Goal: Navigation & Orientation: Find specific page/section

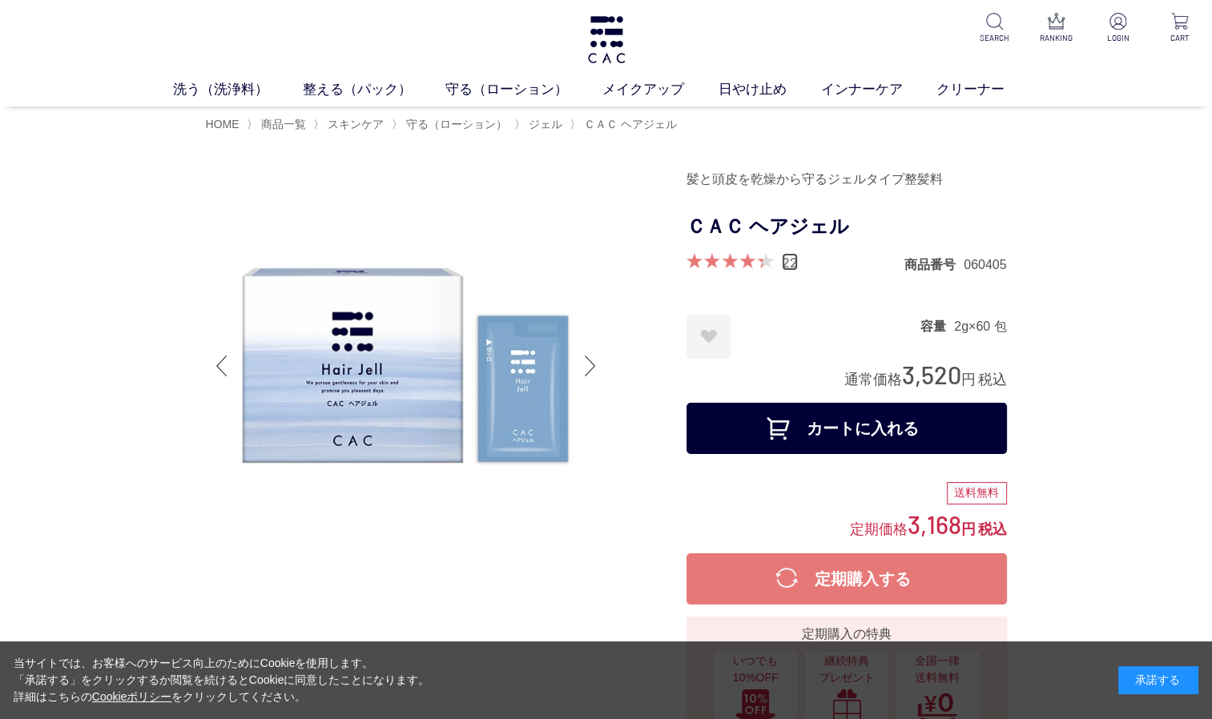
click at [791, 262] on link "22" at bounding box center [790, 262] width 16 height 18
click at [551, 123] on span "ジェル" at bounding box center [546, 124] width 34 height 13
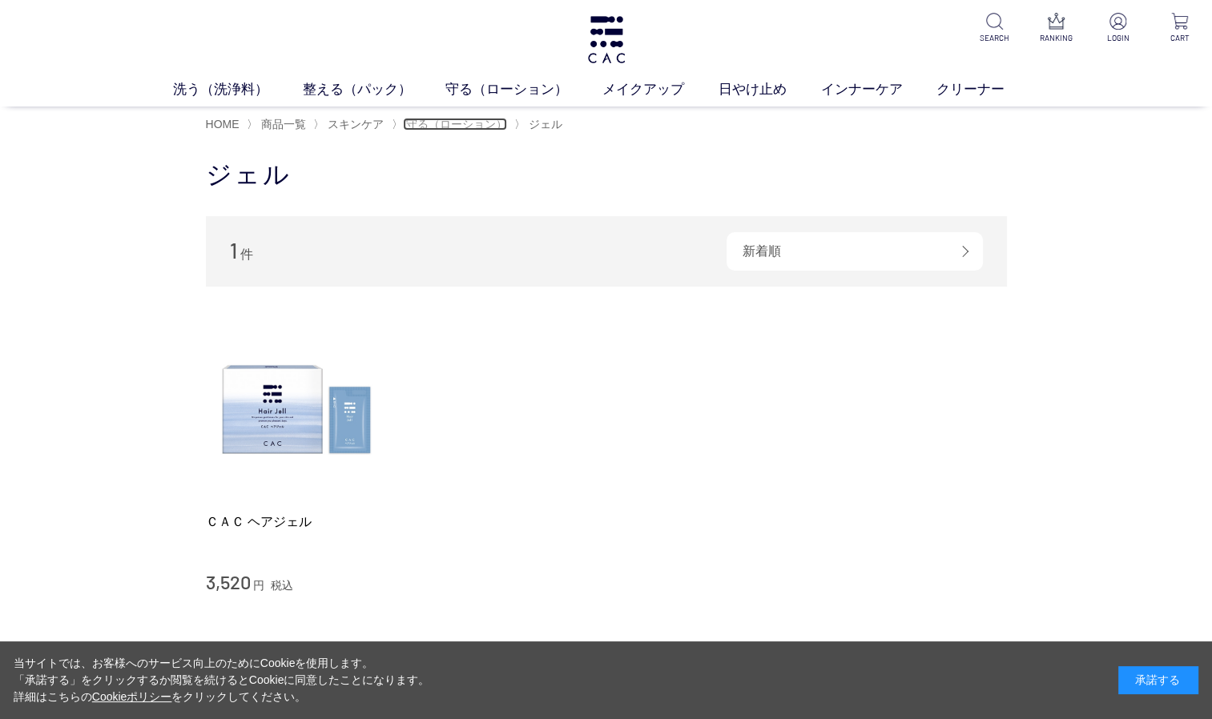
click at [494, 127] on span "守る（ローション）" at bounding box center [456, 124] width 101 height 13
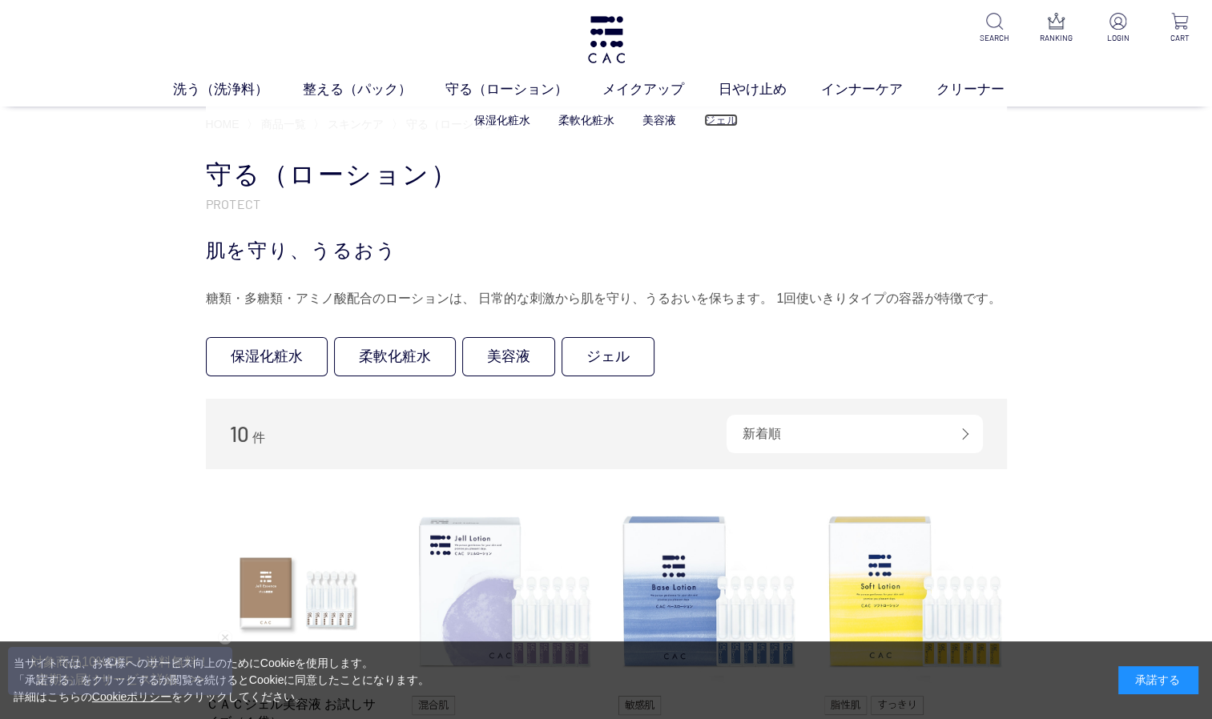
click at [722, 122] on link "ジェル" at bounding box center [721, 120] width 34 height 13
